Goal: Find specific page/section: Find specific page/section

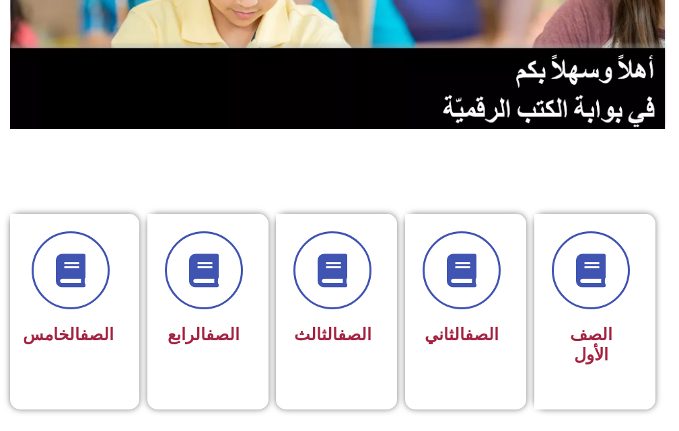
scroll to position [199, 0]
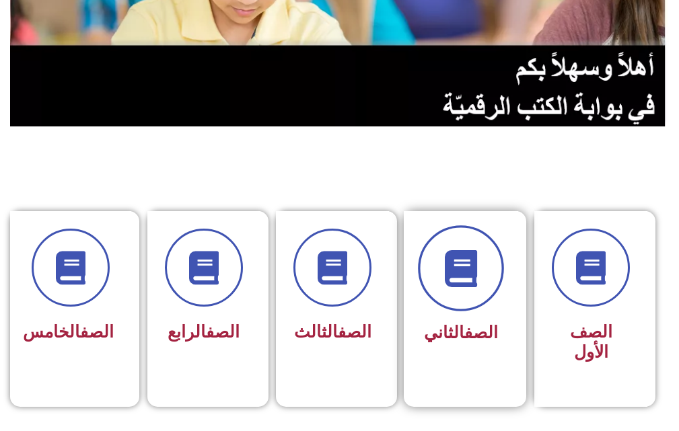
click at [457, 273] on icon at bounding box center [461, 268] width 37 height 37
click at [481, 291] on span at bounding box center [461, 269] width 86 height 86
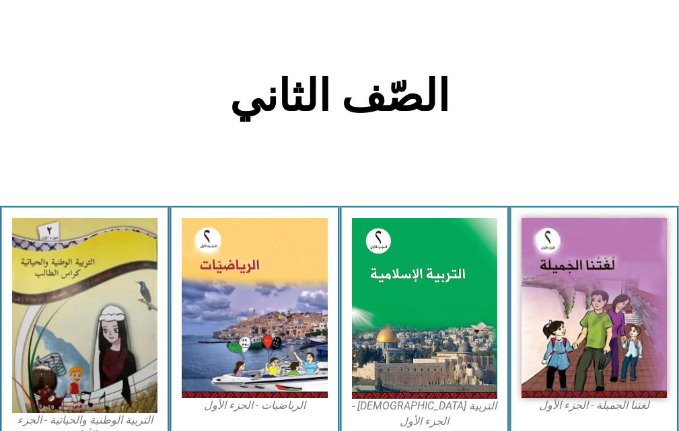
scroll to position [272, 0]
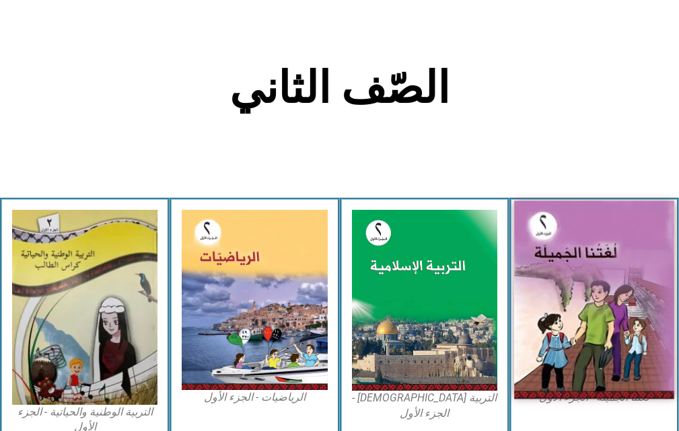
click at [565, 273] on img at bounding box center [594, 300] width 160 height 199
click at [565, 270] on img at bounding box center [594, 300] width 160 height 199
click at [563, 269] on img at bounding box center [594, 300] width 160 height 199
click at [564, 273] on img at bounding box center [594, 300] width 160 height 199
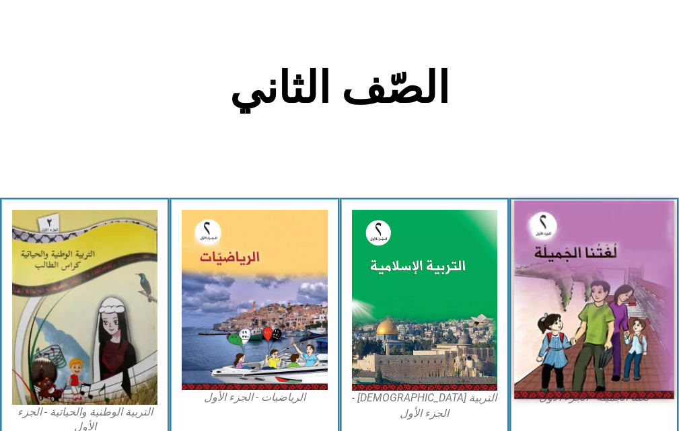
click at [564, 273] on img at bounding box center [594, 300] width 160 height 199
click at [577, 248] on img at bounding box center [594, 300] width 160 height 199
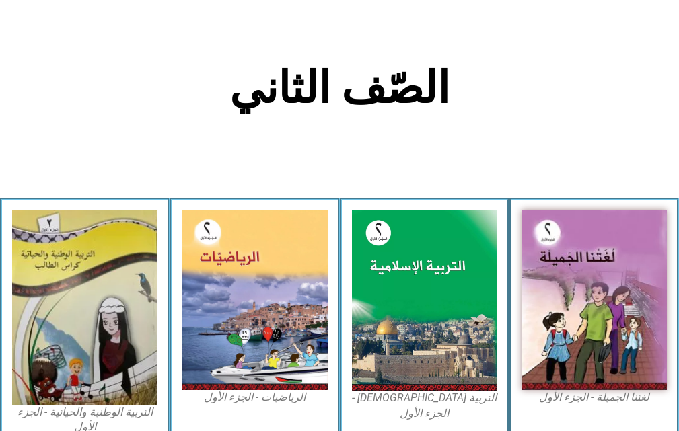
scroll to position [299, 0]
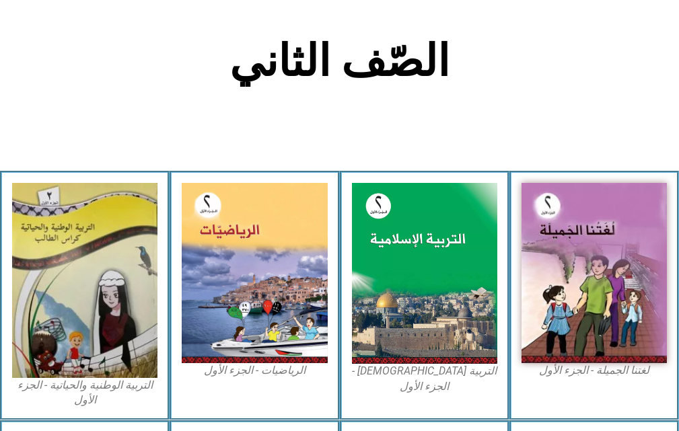
click at [616, 372] on figcaption "لغتنا الجميلة - الجزء الأول​" at bounding box center [594, 370] width 145 height 15
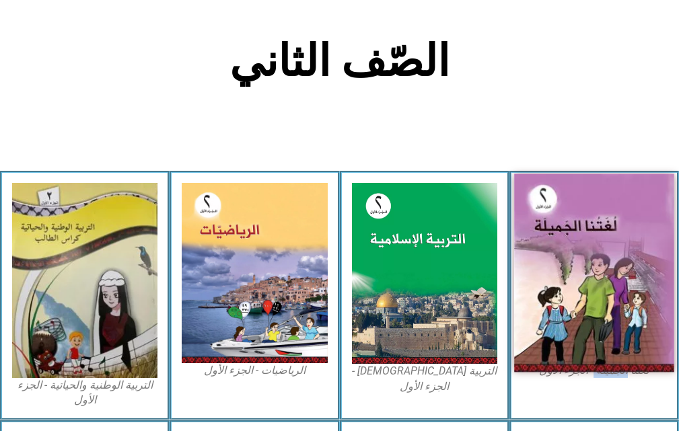
click at [584, 323] on img at bounding box center [594, 273] width 160 height 199
click at [578, 294] on img at bounding box center [594, 273] width 160 height 199
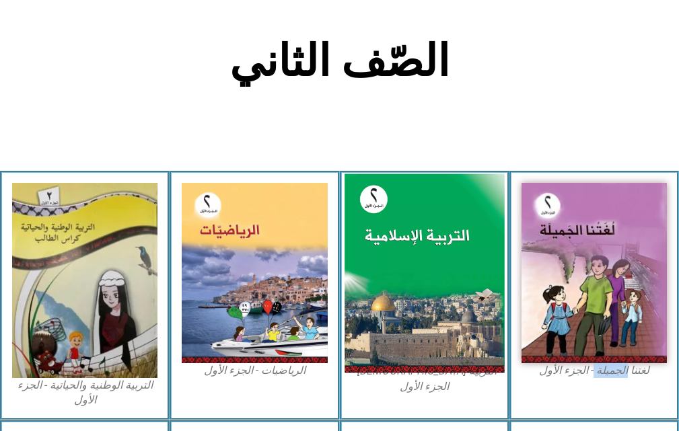
click at [430, 282] on img at bounding box center [425, 273] width 160 height 199
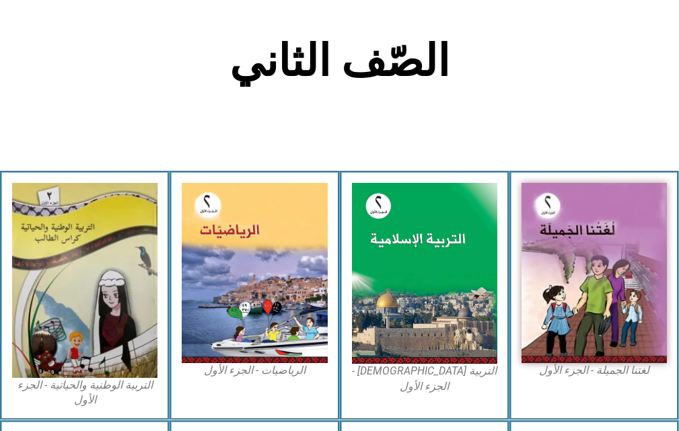
click at [453, 102] on div "الصّف الثاني" at bounding box center [340, 69] width 448 height 70
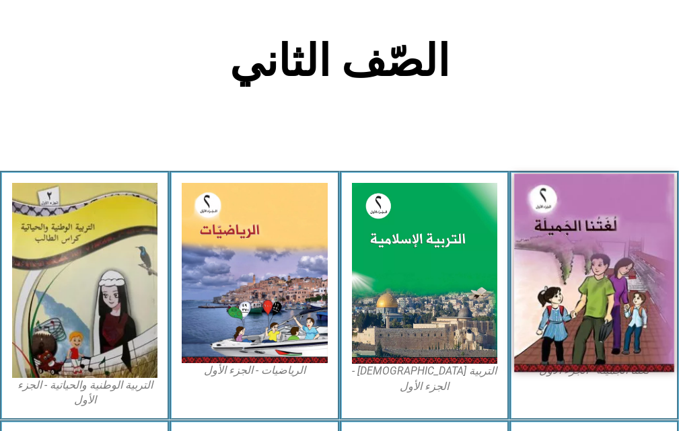
click at [555, 205] on img at bounding box center [594, 273] width 160 height 199
drag, startPoint x: 554, startPoint y: 205, endPoint x: 608, endPoint y: 247, distance: 68.5
click at [608, 247] on img at bounding box center [594, 273] width 160 height 199
click at [598, 264] on img at bounding box center [594, 273] width 160 height 199
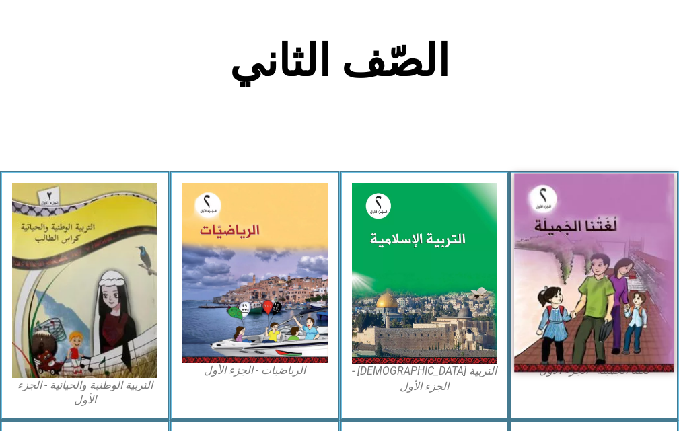
click at [598, 264] on img at bounding box center [594, 273] width 160 height 199
drag, startPoint x: 597, startPoint y: 265, endPoint x: 599, endPoint y: 243, distance: 22.3
click at [599, 243] on img at bounding box center [594, 273] width 160 height 199
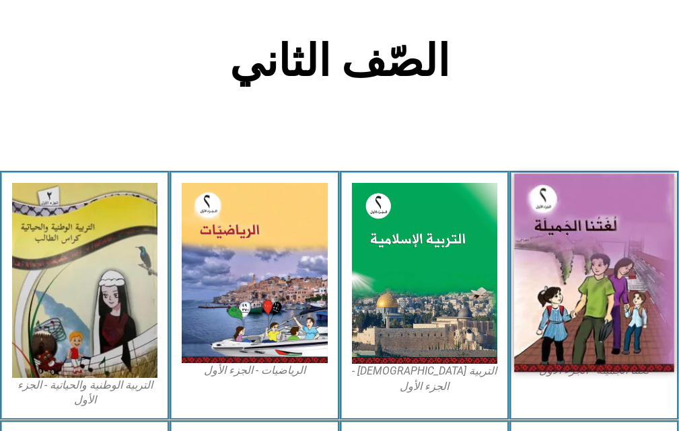
click at [599, 243] on img at bounding box center [594, 273] width 160 height 199
click at [602, 245] on img at bounding box center [594, 273] width 160 height 199
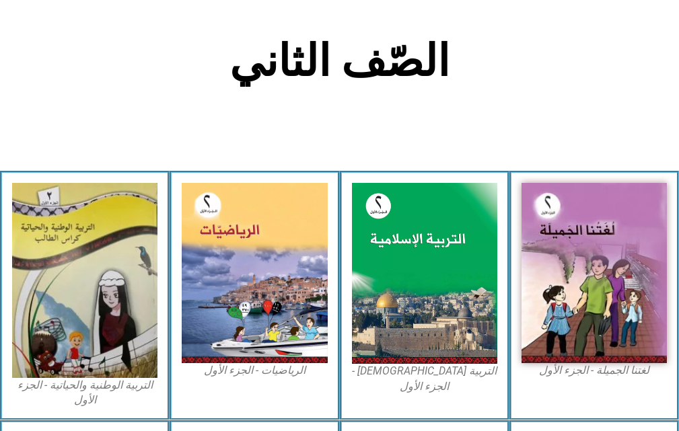
drag, startPoint x: 508, startPoint y: 301, endPoint x: 505, endPoint y: 292, distance: 9.2
click at [505, 293] on div "التربية [DEMOGRAPHIC_DATA] - الجزء الأول" at bounding box center [425, 295] width 170 height 249
click at [505, 292] on div "التربية [DEMOGRAPHIC_DATA] - الجزء الأول" at bounding box center [425, 295] width 170 height 249
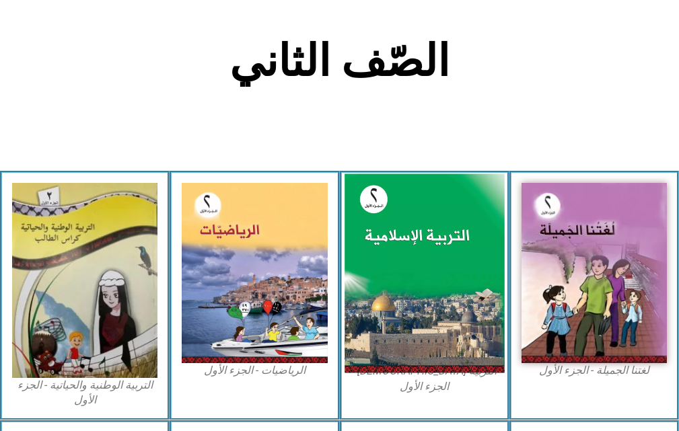
click at [415, 310] on img at bounding box center [425, 273] width 160 height 199
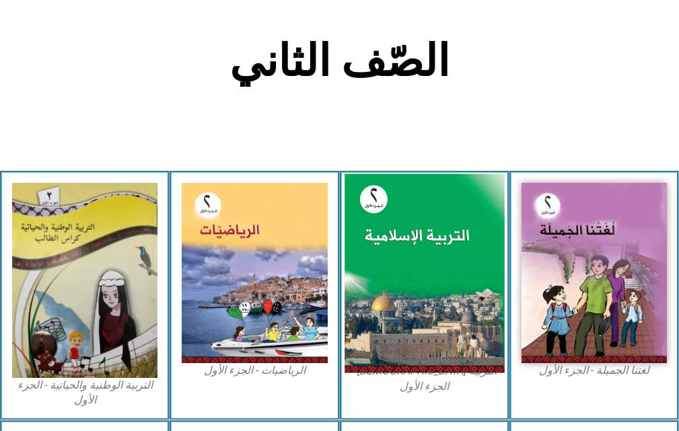
click at [415, 310] on img at bounding box center [425, 273] width 160 height 199
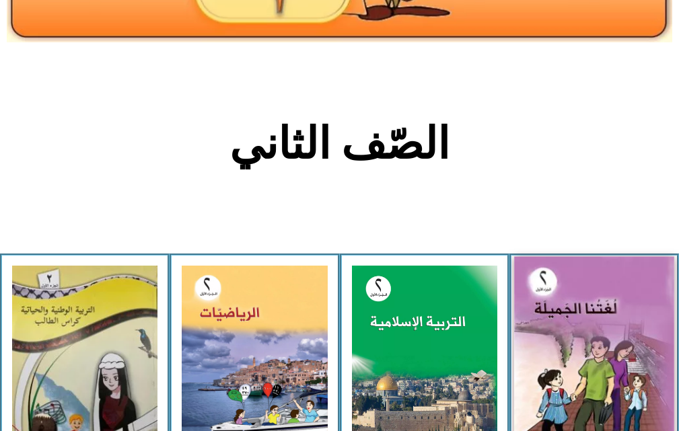
scroll to position [215, 0]
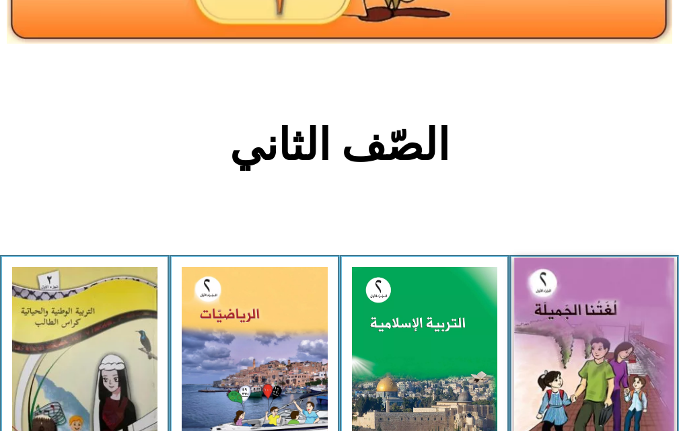
click at [630, 361] on img at bounding box center [594, 357] width 160 height 199
click at [629, 360] on img at bounding box center [594, 357] width 160 height 199
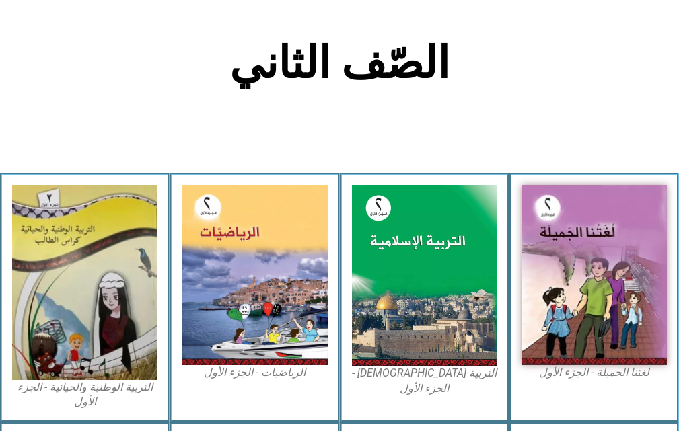
scroll to position [298, 0]
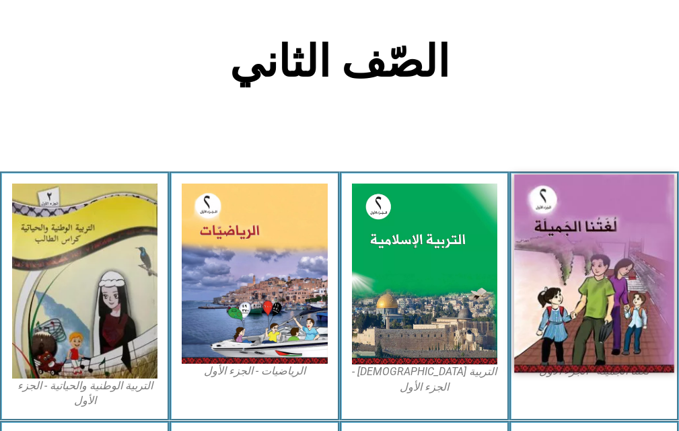
click at [630, 293] on img at bounding box center [594, 274] width 160 height 199
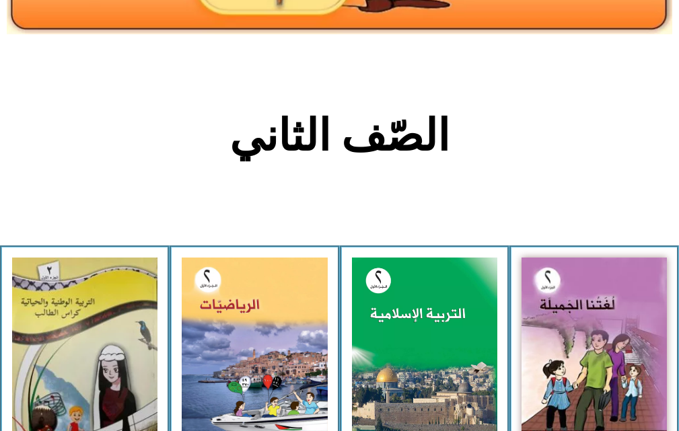
scroll to position [229, 0]
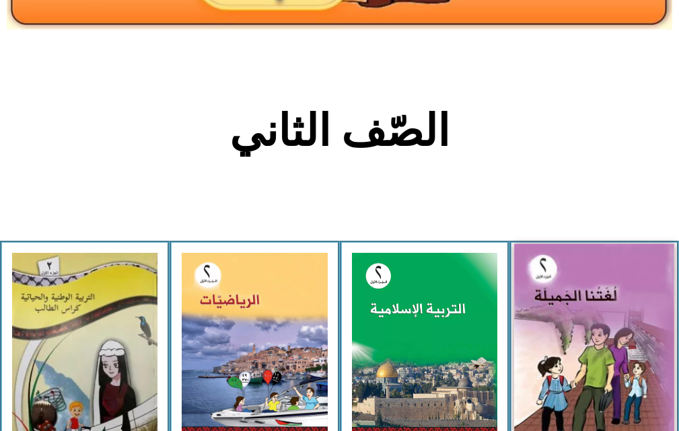
click at [600, 318] on img at bounding box center [594, 343] width 160 height 199
drag, startPoint x: 600, startPoint y: 318, endPoint x: 607, endPoint y: 331, distance: 15.0
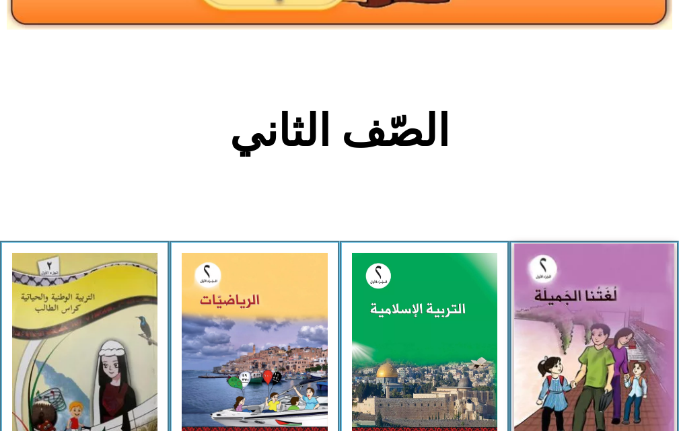
click at [607, 331] on img at bounding box center [594, 343] width 160 height 199
click at [606, 332] on img at bounding box center [594, 343] width 160 height 199
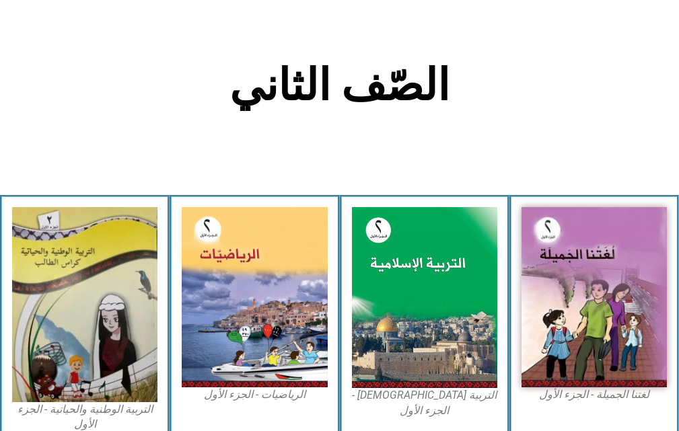
scroll to position [289, 0]
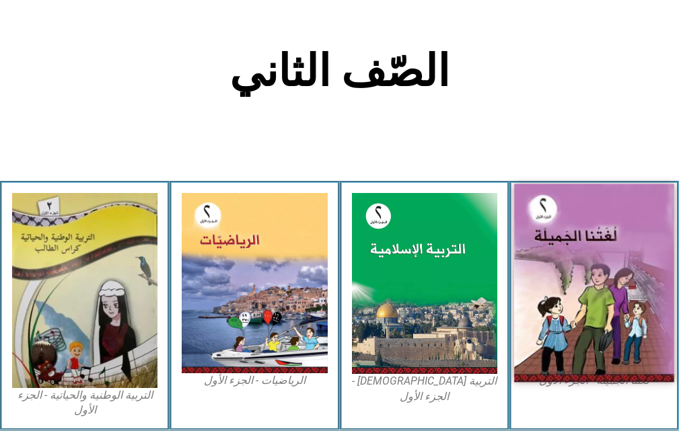
click at [546, 298] on img at bounding box center [594, 283] width 160 height 199
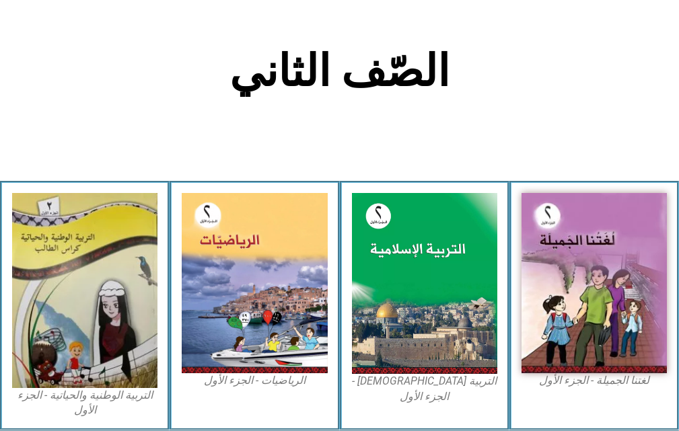
click at [566, 384] on figcaption "لغتنا الجميلة - الجزء الأول​" at bounding box center [594, 381] width 145 height 15
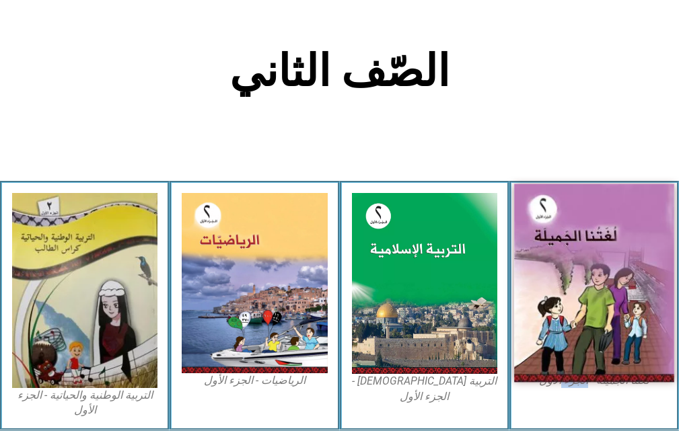
click at [567, 347] on img at bounding box center [594, 283] width 160 height 199
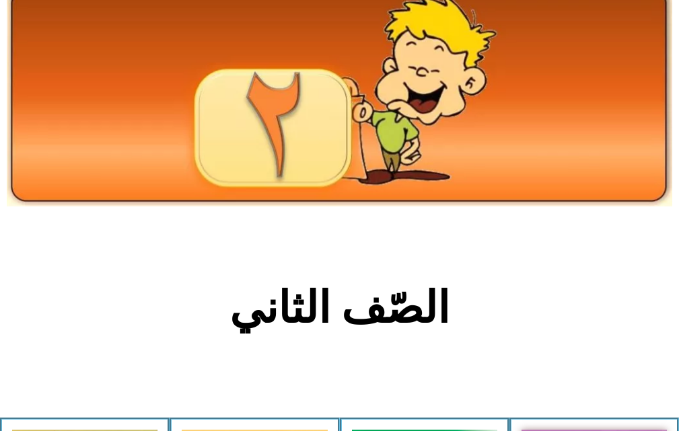
scroll to position [0, 0]
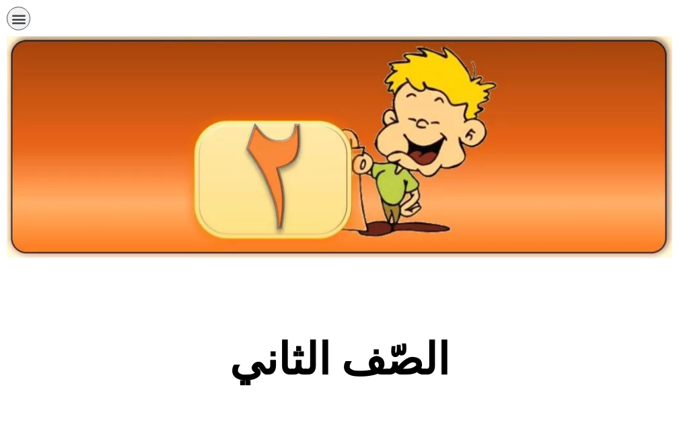
click at [438, 182] on img at bounding box center [340, 147] width 666 height 222
